Goal: Check status: Check status

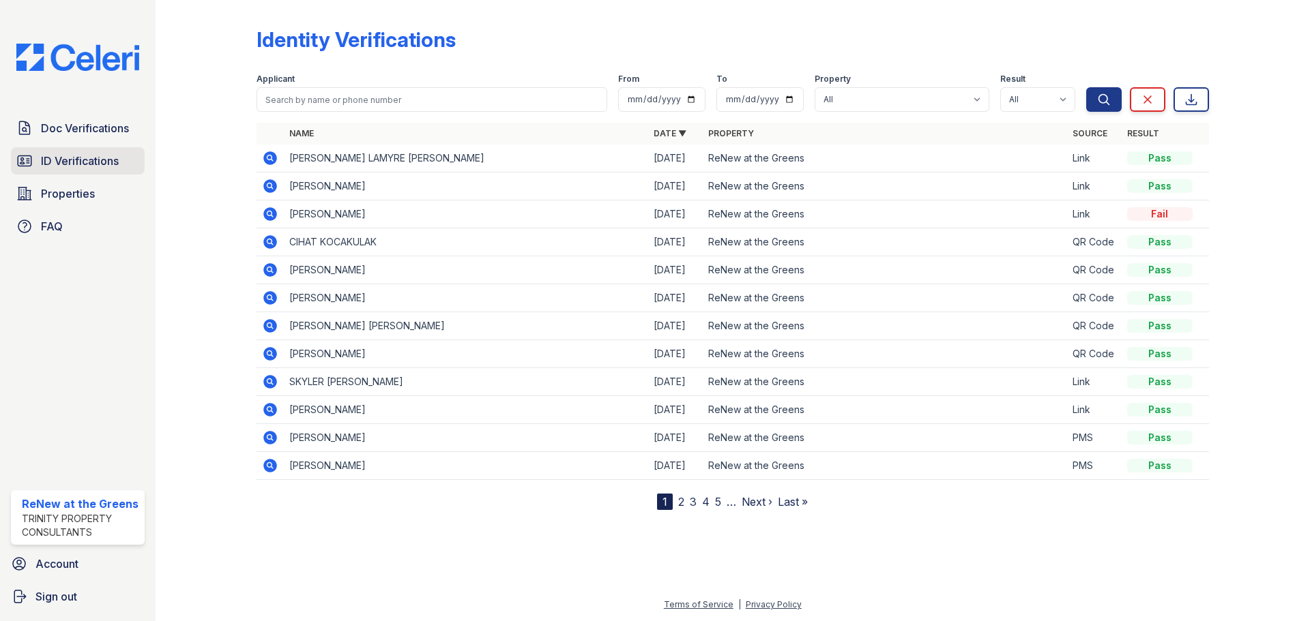
click at [65, 156] on span "ID Verifications" at bounding box center [80, 161] width 78 height 16
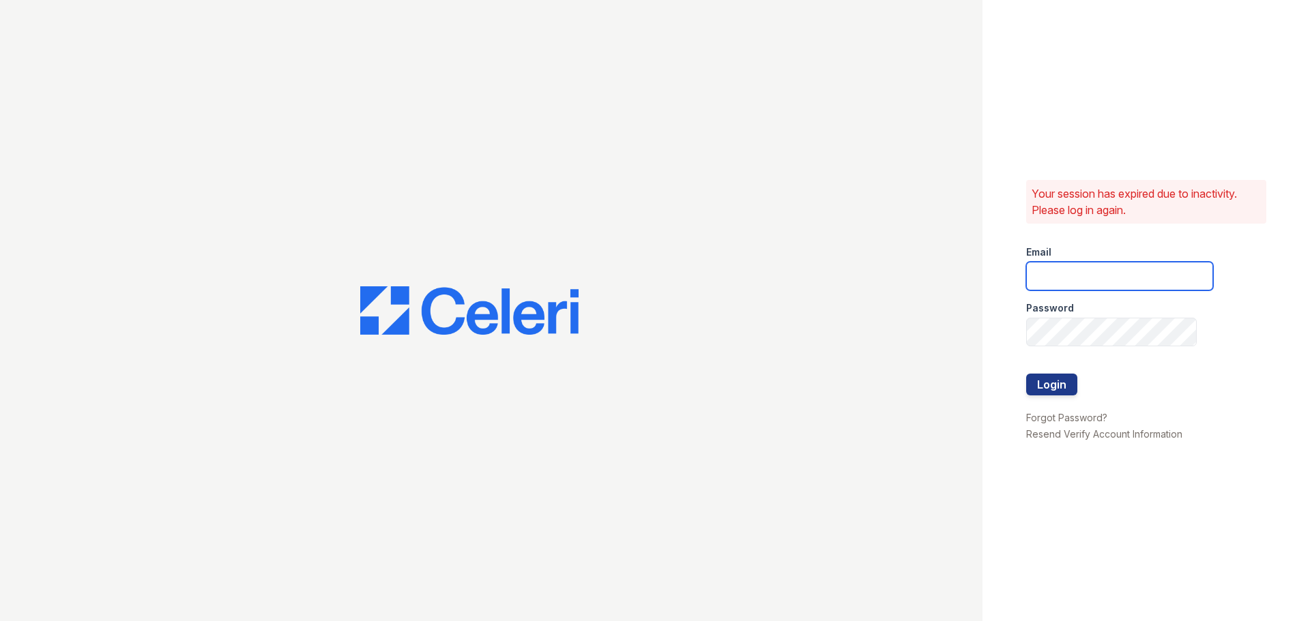
click at [1109, 276] on input "email" at bounding box center [1119, 276] width 187 height 29
type input "[EMAIL_ADDRESS][DOMAIN_NAME]"
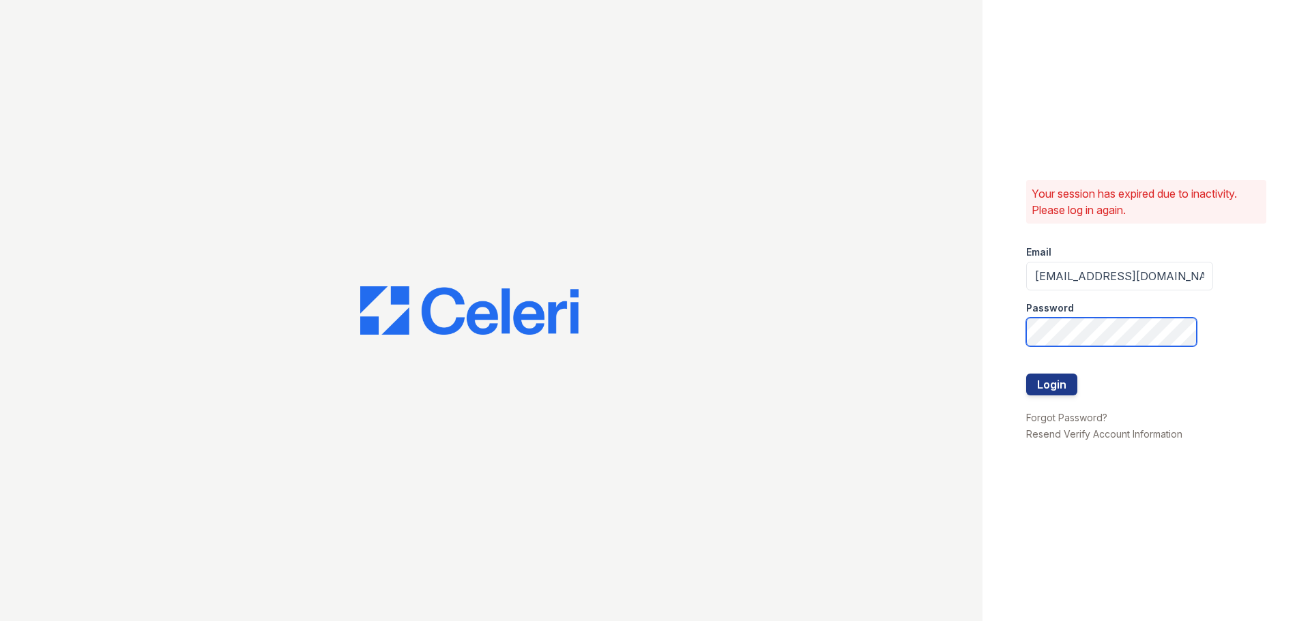
click at [1026, 374] on button "Login" at bounding box center [1051, 385] width 51 height 22
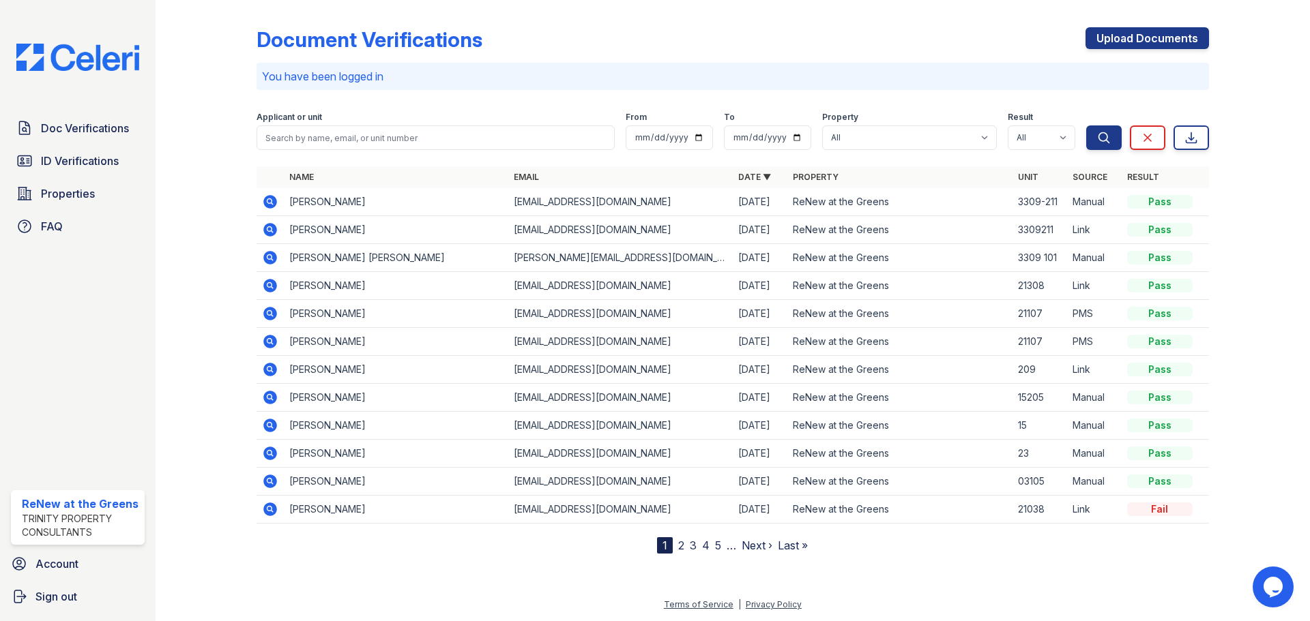
click at [272, 287] on icon at bounding box center [270, 286] width 14 height 14
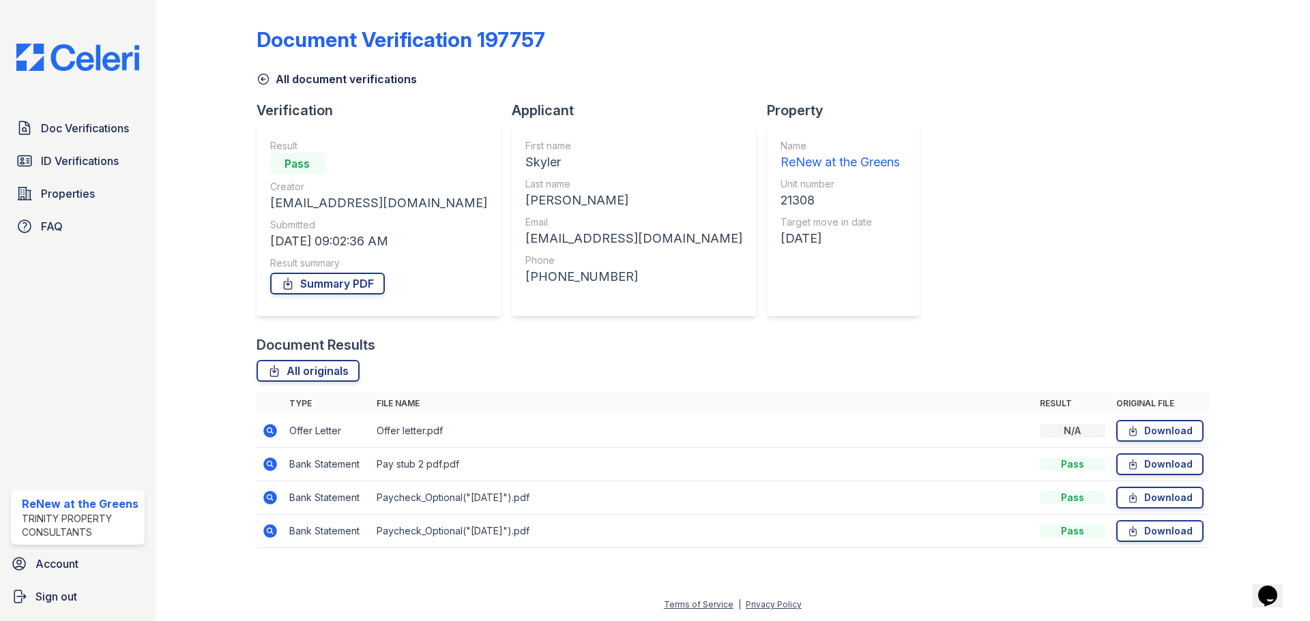
click at [265, 78] on icon at bounding box center [263, 79] width 14 height 14
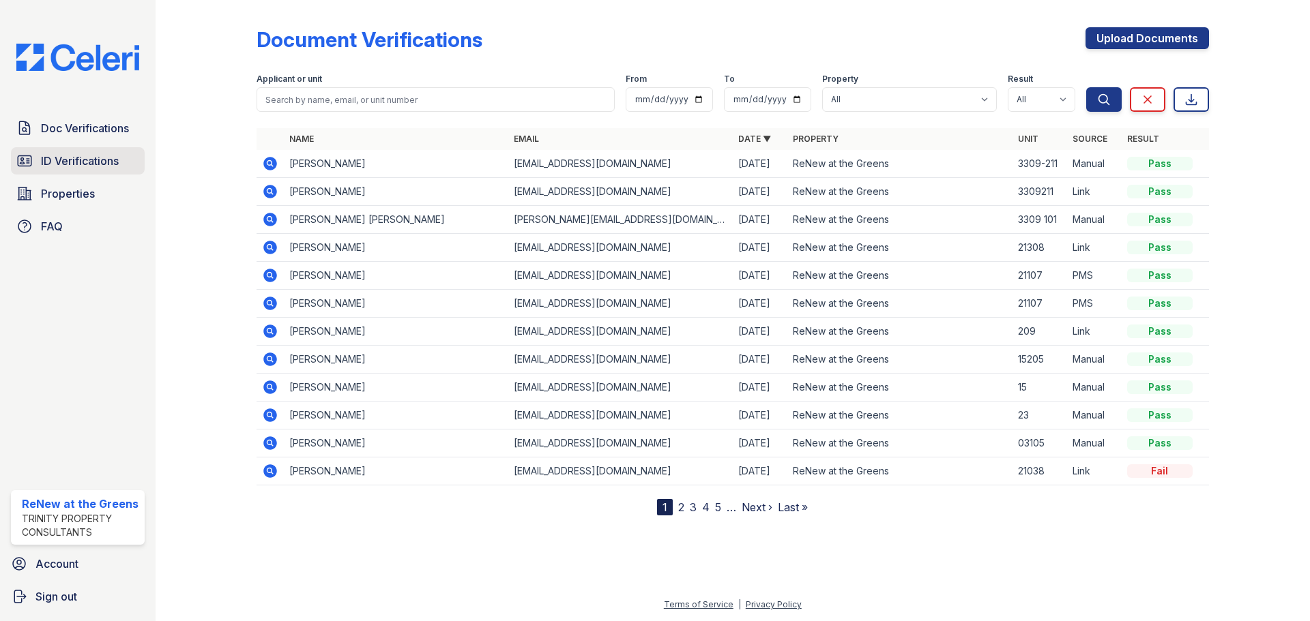
click at [56, 156] on span "ID Verifications" at bounding box center [80, 161] width 78 height 16
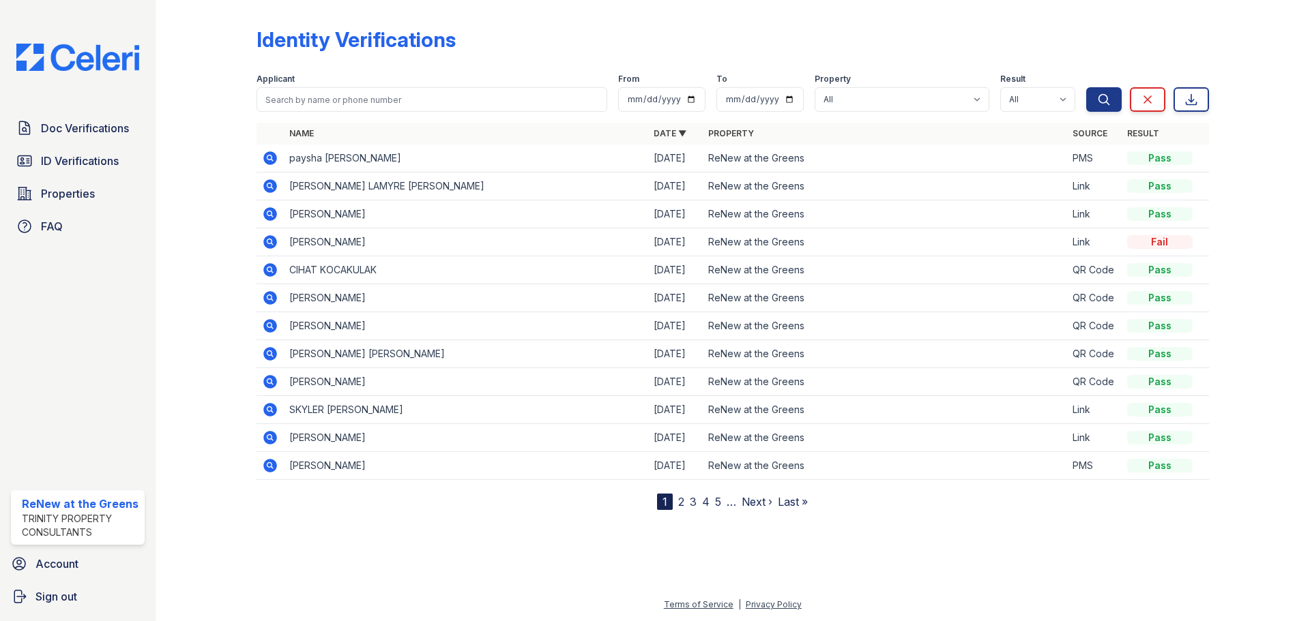
click at [679, 505] on link "2" at bounding box center [681, 502] width 6 height 14
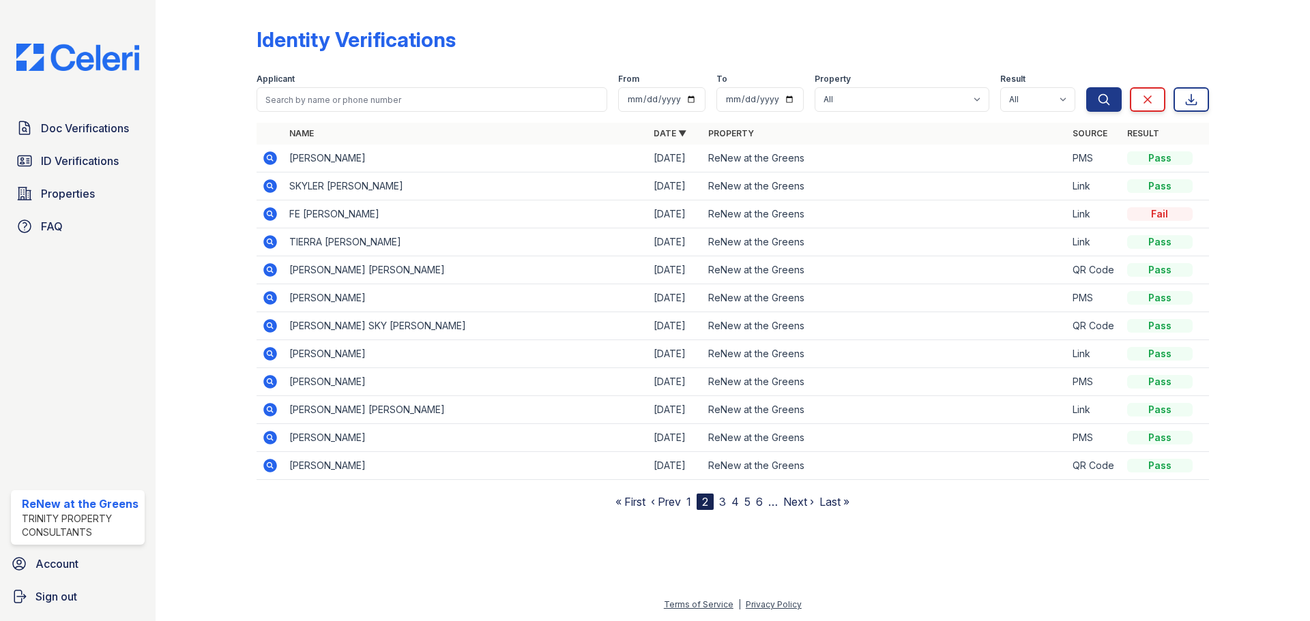
click at [688, 501] on link "1" at bounding box center [688, 502] width 5 height 14
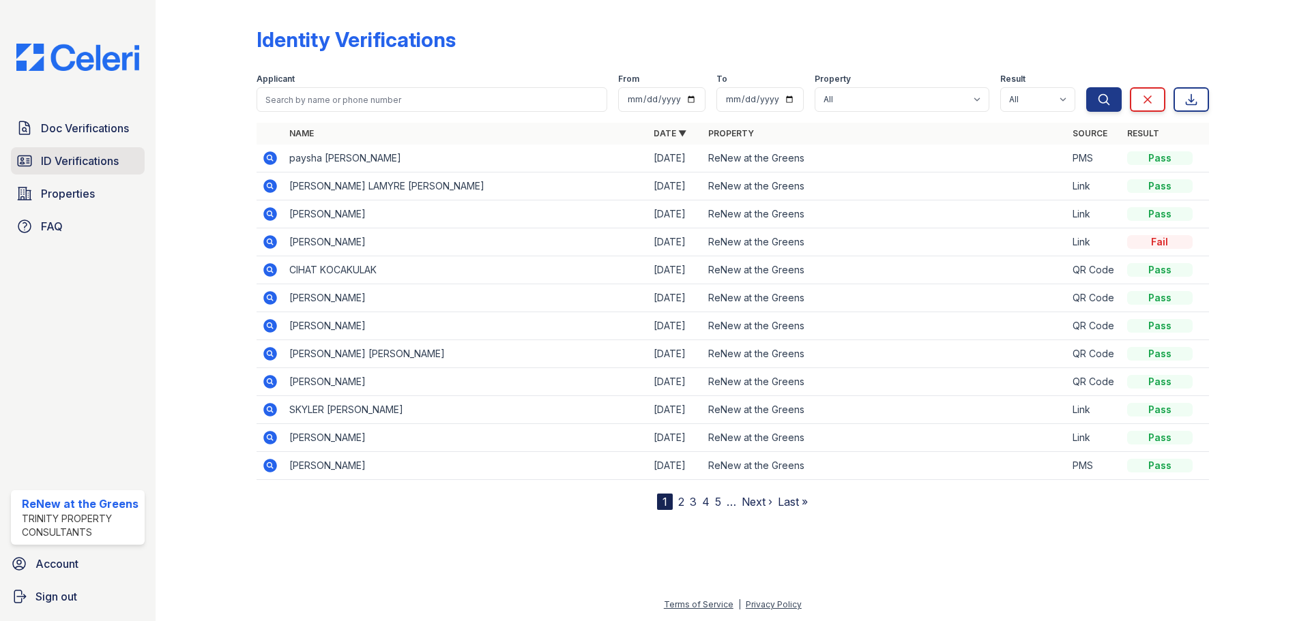
click at [93, 160] on span "ID Verifications" at bounding box center [80, 161] width 78 height 16
